Goal: Task Accomplishment & Management: Complete application form

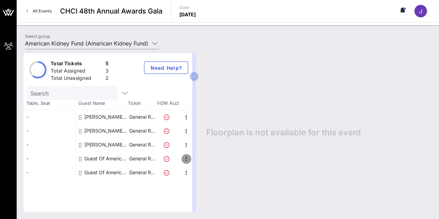
click at [186, 157] on icon "button" at bounding box center [186, 159] width 8 height 8
click at [202, 160] on div "Edit" at bounding box center [203, 161] width 14 height 6
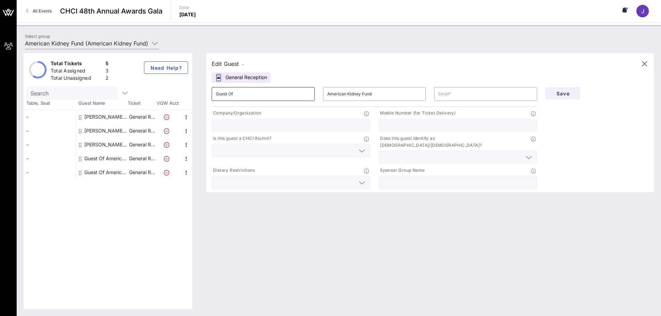
click at [231, 95] on input "Guest Of" at bounding box center [263, 93] width 95 height 11
click at [268, 95] on input "Guest Of" at bounding box center [263, 93] width 95 height 11
type input "G"
type input "[PERSON_NAME], Esq."
click at [298, 124] on input "text" at bounding box center [291, 125] width 150 height 9
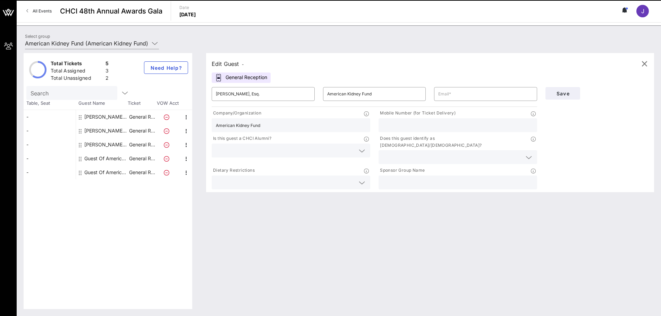
type input "American Kidney Fund"
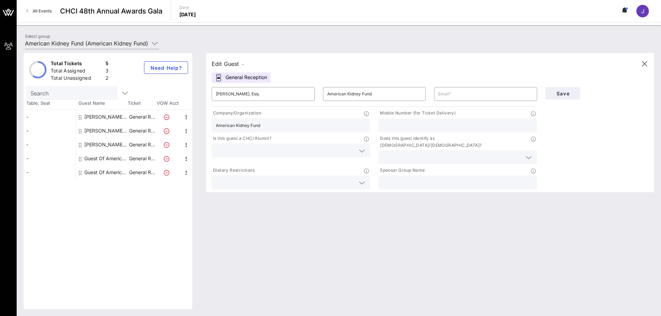
click at [418, 153] on input "text" at bounding box center [451, 157] width 139 height 9
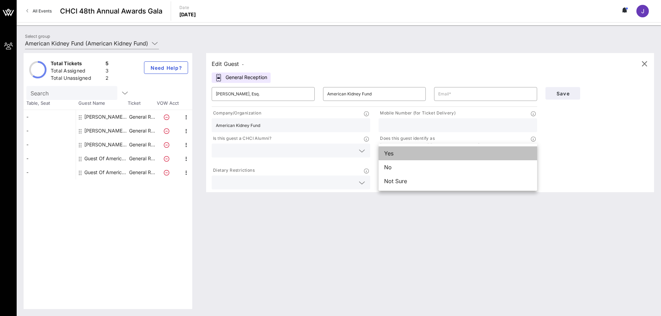
click at [416, 155] on div "Yes" at bounding box center [457, 153] width 158 height 14
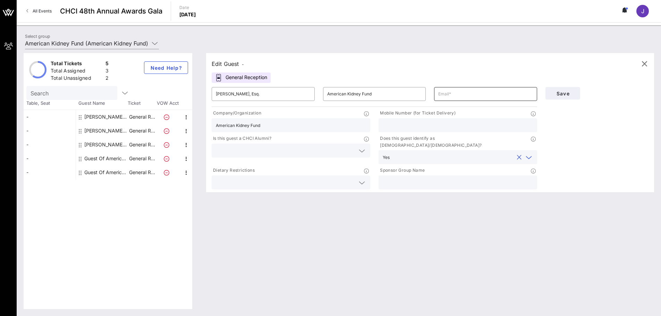
click at [438, 91] on input "text" at bounding box center [485, 93] width 95 height 11
paste input "[EMAIL_ADDRESS][DOMAIN_NAME]"
type input "[EMAIL_ADDRESS][DOMAIN_NAME]"
click at [301, 149] on input "text" at bounding box center [285, 150] width 139 height 9
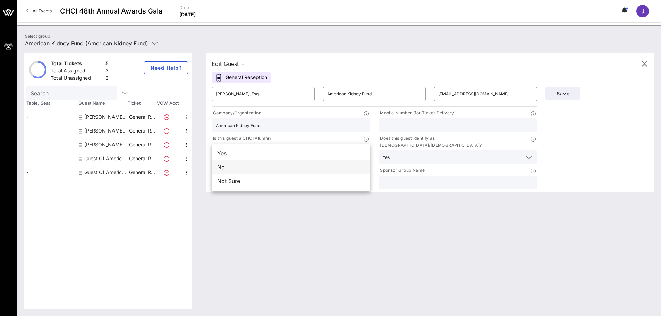
click at [295, 169] on div "No" at bounding box center [291, 167] width 158 height 14
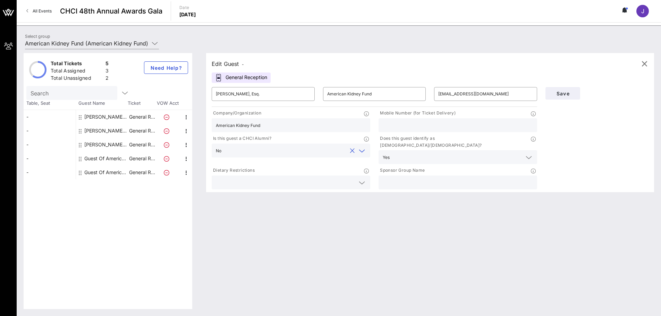
click at [309, 218] on div "Edit Guest - General Reception ​ [PERSON_NAME], Esq. ​ American Kidney Fund ​ […" at bounding box center [426, 181] width 455 height 256
click at [409, 153] on input "text" at bounding box center [452, 157] width 121 height 9
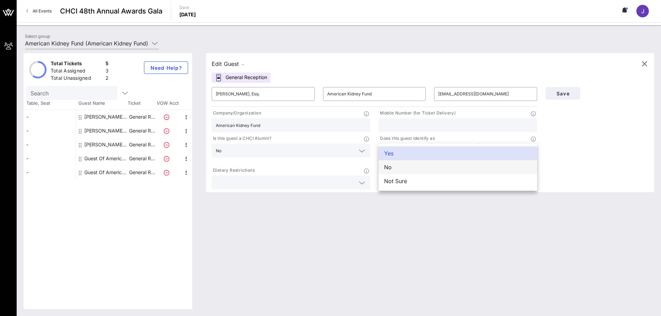
click at [406, 166] on div "No" at bounding box center [457, 167] width 158 height 14
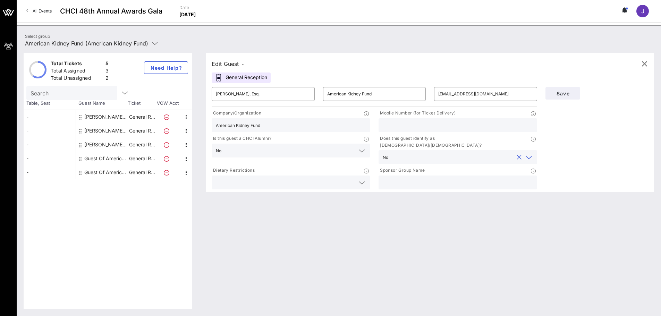
drag, startPoint x: 402, startPoint y: 231, endPoint x: 401, endPoint y: 198, distance: 33.3
click at [402, 218] on div "Edit Guest - General Reception ​ [PERSON_NAME], Esq. ​ American Kidney Fund ​ […" at bounding box center [426, 181] width 455 height 256
click at [404, 179] on input "text" at bounding box center [457, 182] width 150 height 9
type input "American Kidney Fund"
click at [410, 218] on div "Edit Guest - General Reception ​ [PERSON_NAME], Esq. ​ American Kidney Fund ​ […" at bounding box center [426, 181] width 455 height 256
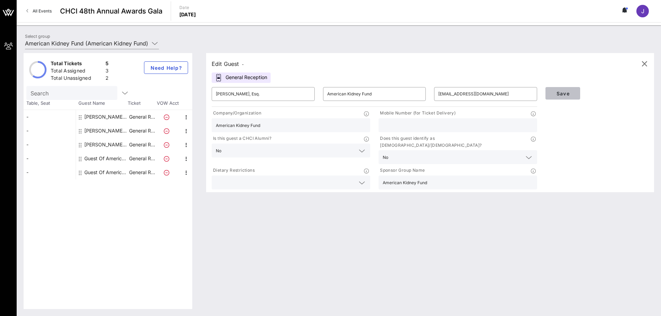
click at [438, 96] on button "Save" at bounding box center [562, 93] width 35 height 12
